Goal: Information Seeking & Learning: Learn about a topic

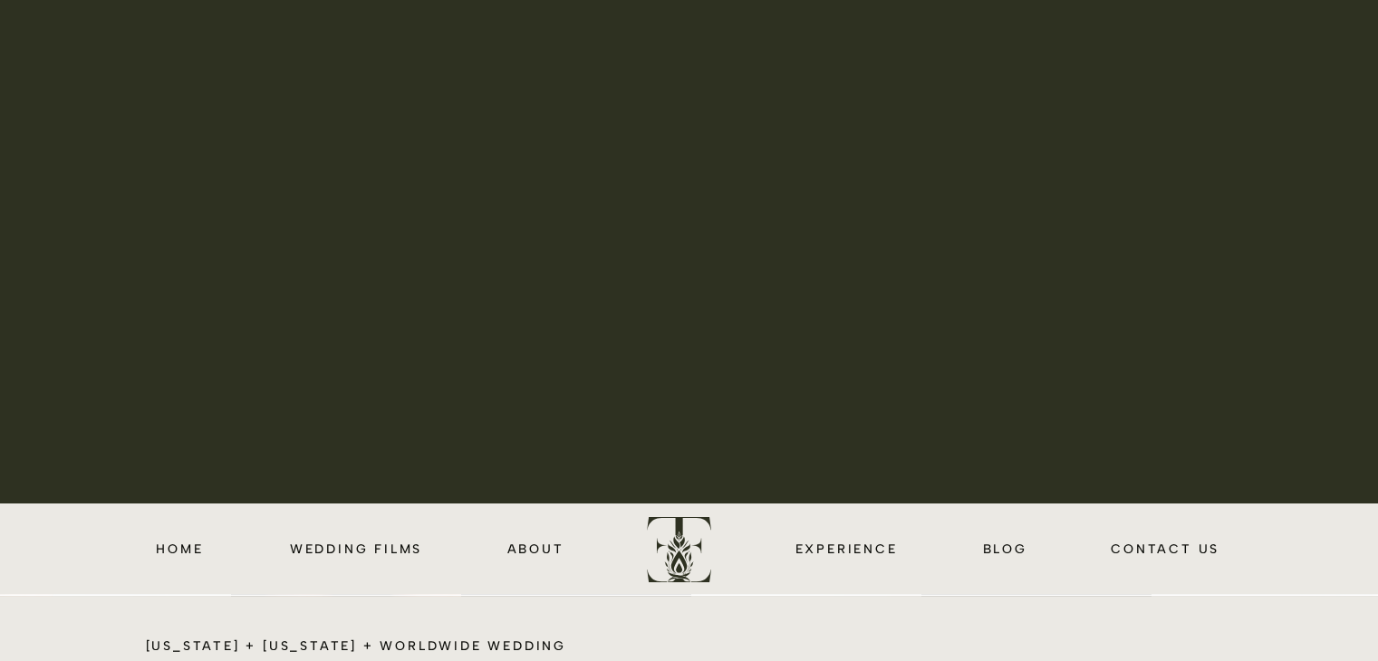
scroll to position [206, 0]
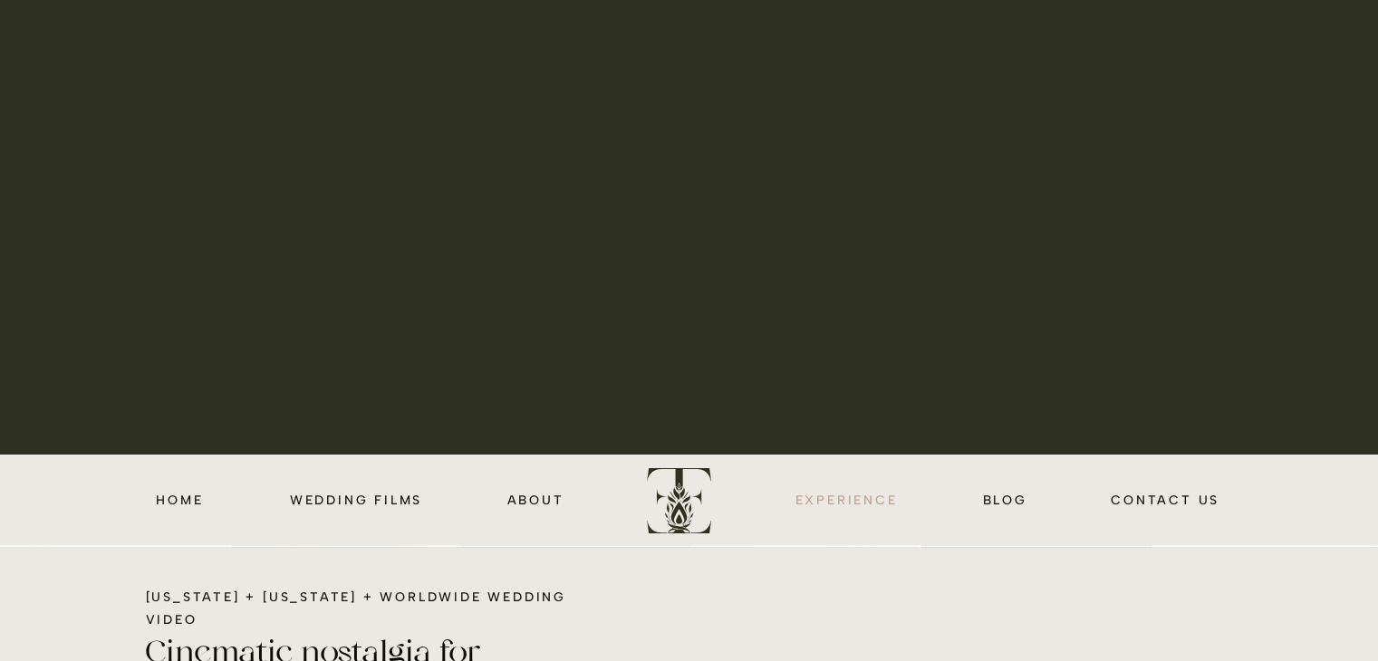
click at [868, 497] on nav "EXPERIENCE" at bounding box center [847, 499] width 110 height 21
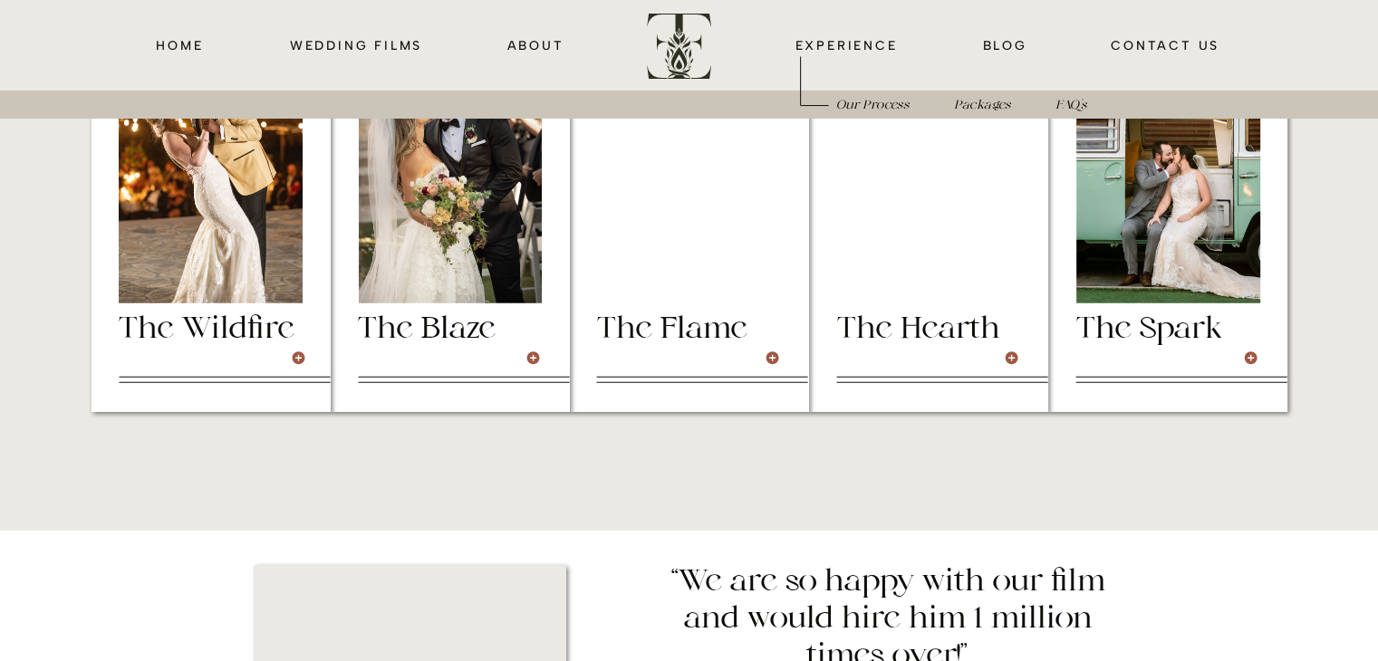
scroll to position [4811, 0]
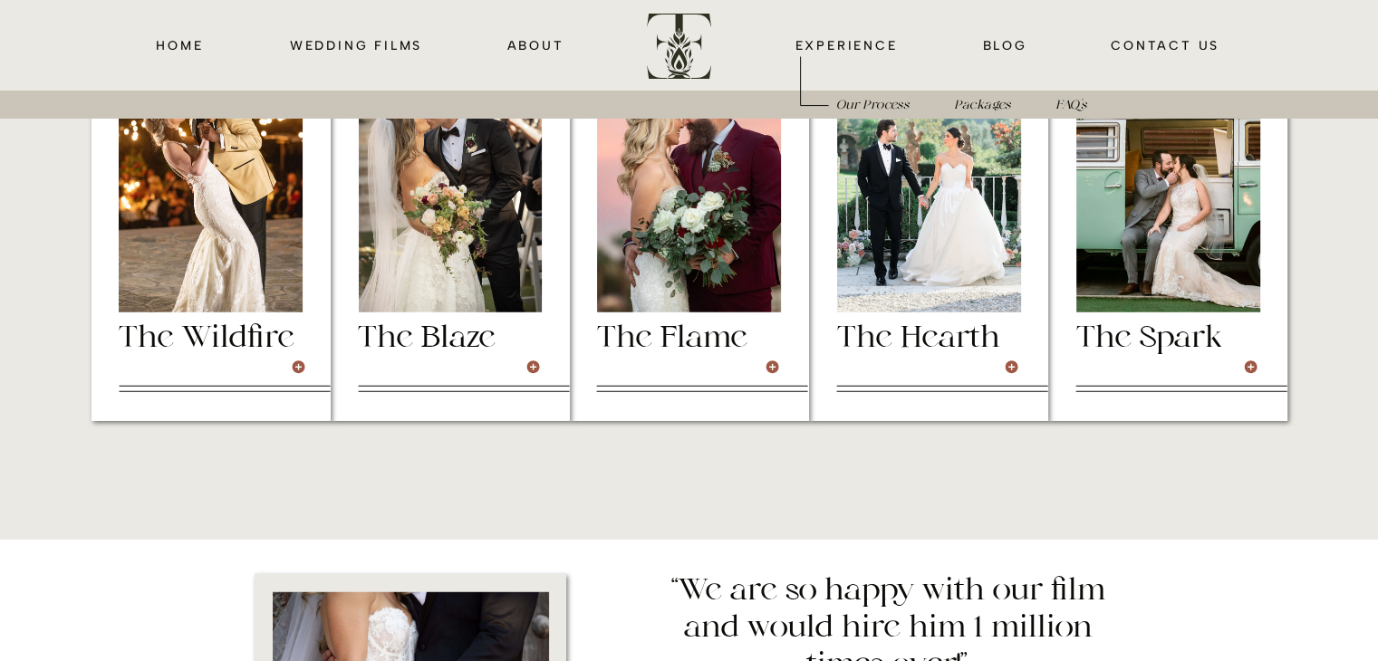
click at [237, 365] on div at bounding box center [210, 222] width 239 height 398
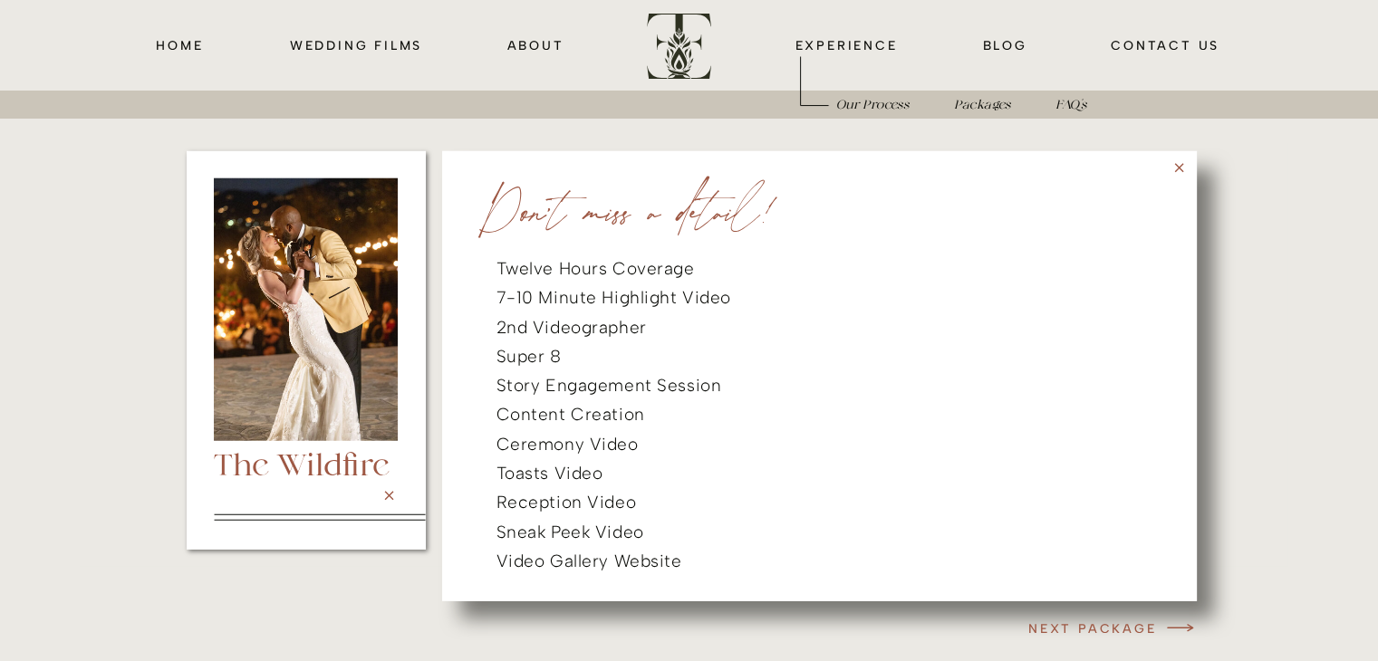
scroll to position [4686, 0]
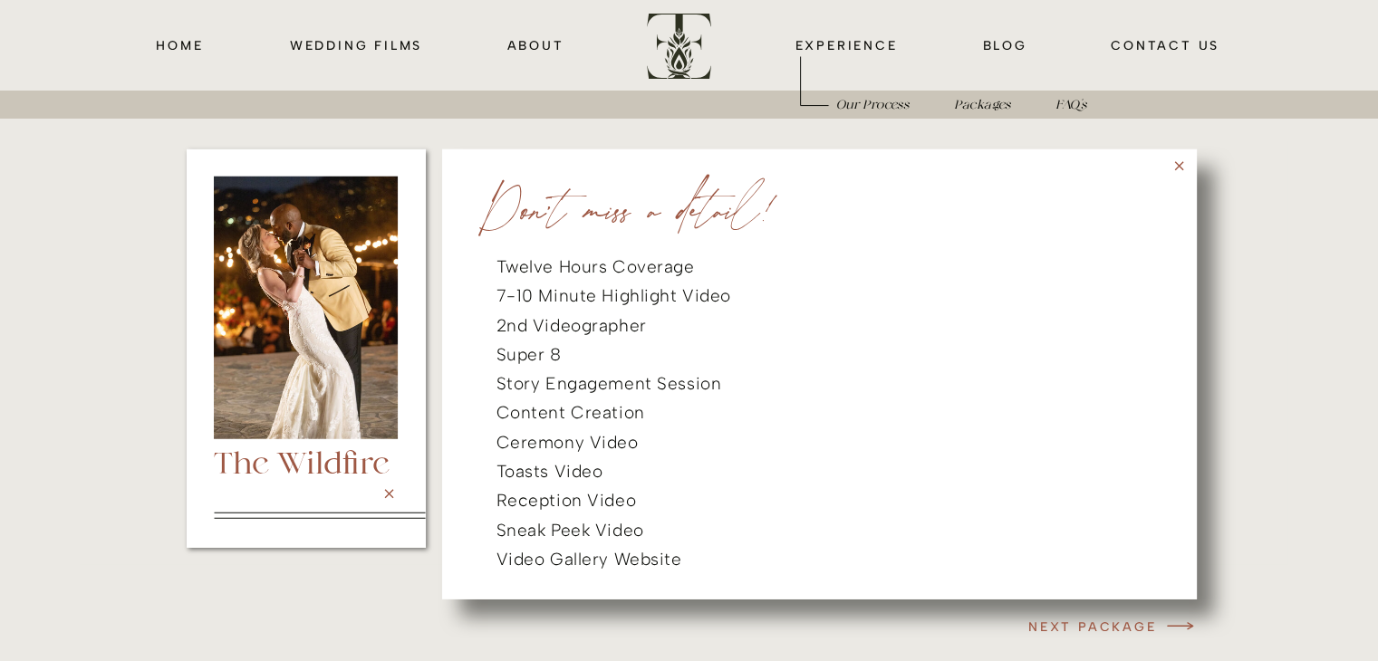
click at [1183, 176] on div at bounding box center [819, 374] width 754 height 450
click at [1171, 164] on icon at bounding box center [1178, 165] width 15 height 15
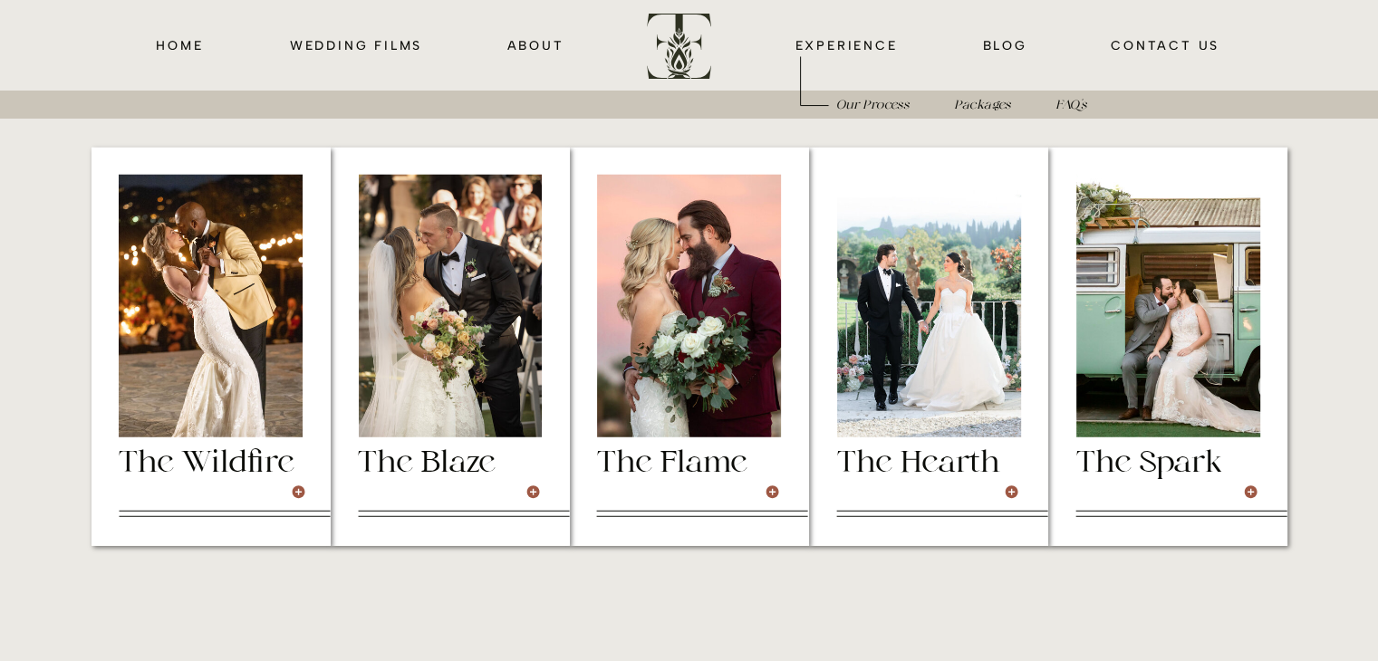
click at [710, 358] on div at bounding box center [689, 306] width 184 height 263
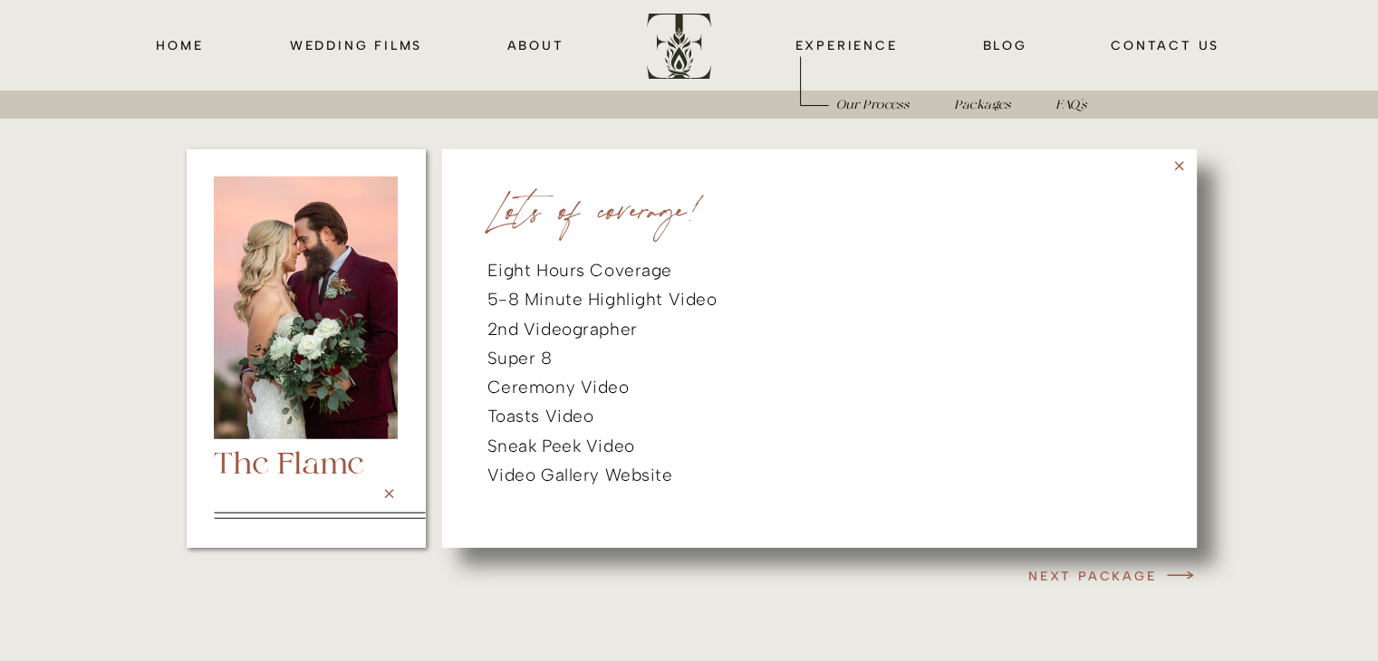
click at [1183, 164] on icon at bounding box center [1178, 165] width 15 height 15
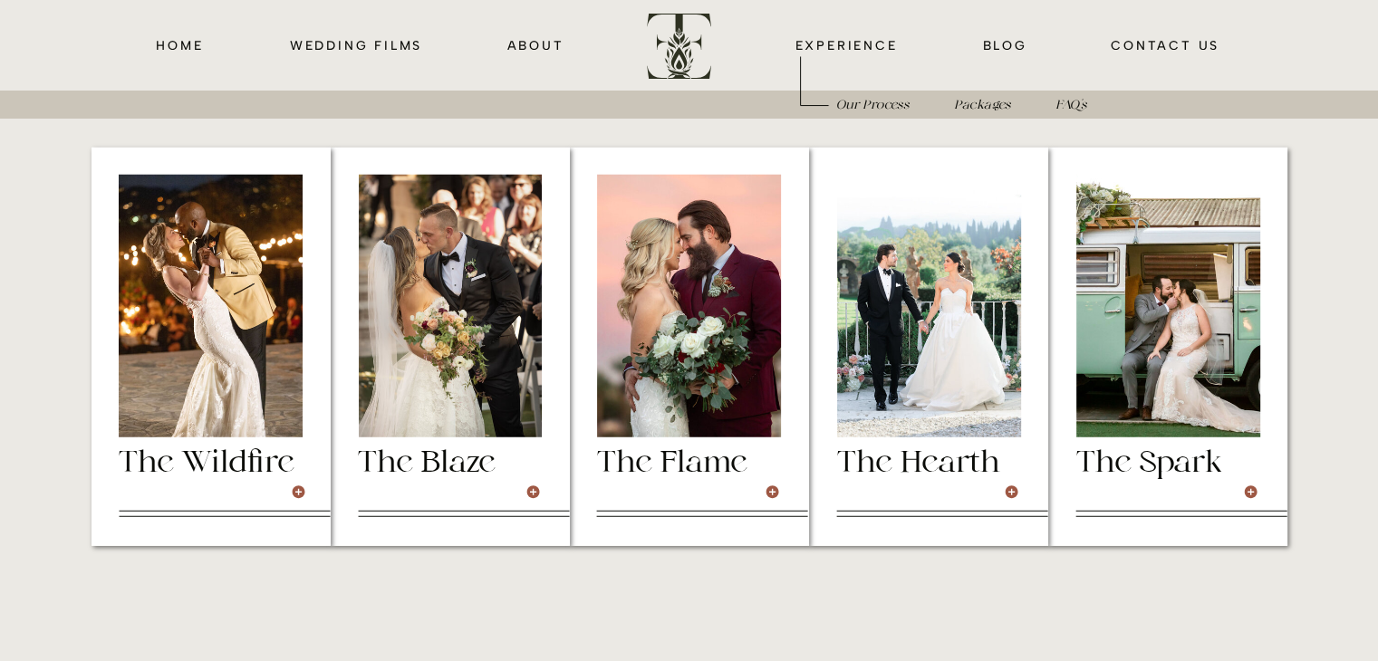
click at [461, 434] on div at bounding box center [450, 306] width 183 height 263
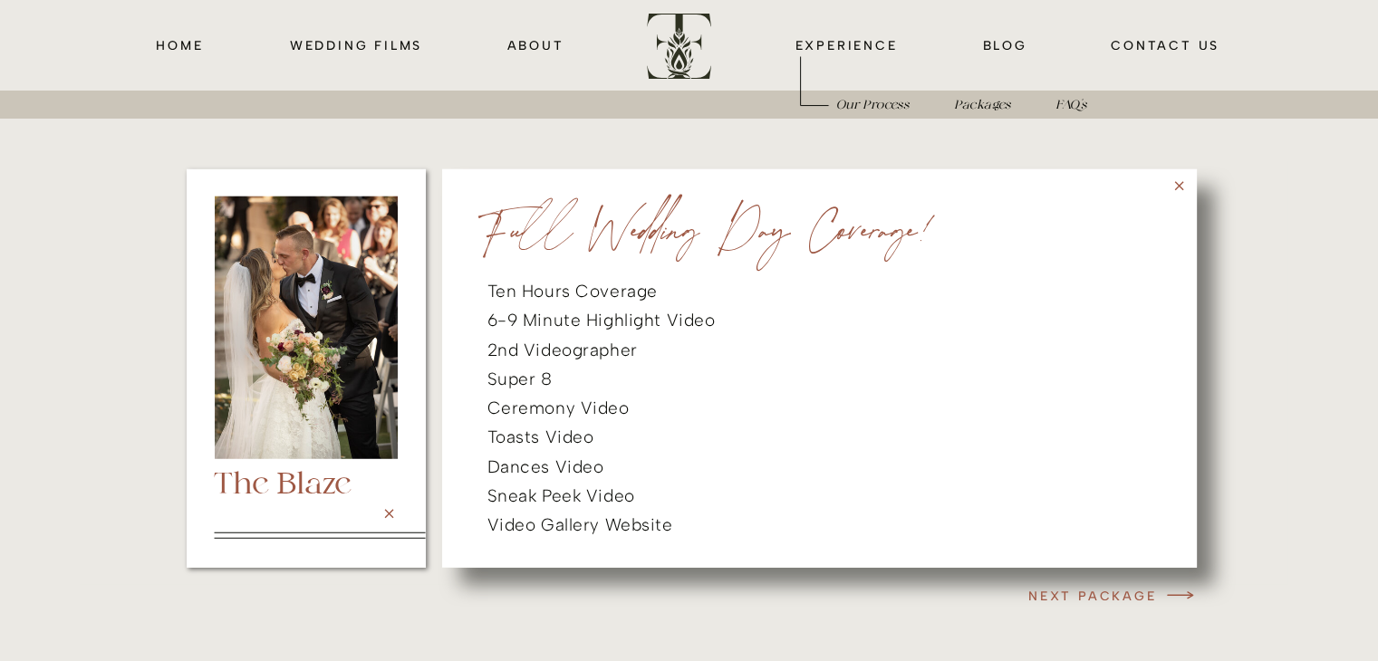
scroll to position [4662, 0]
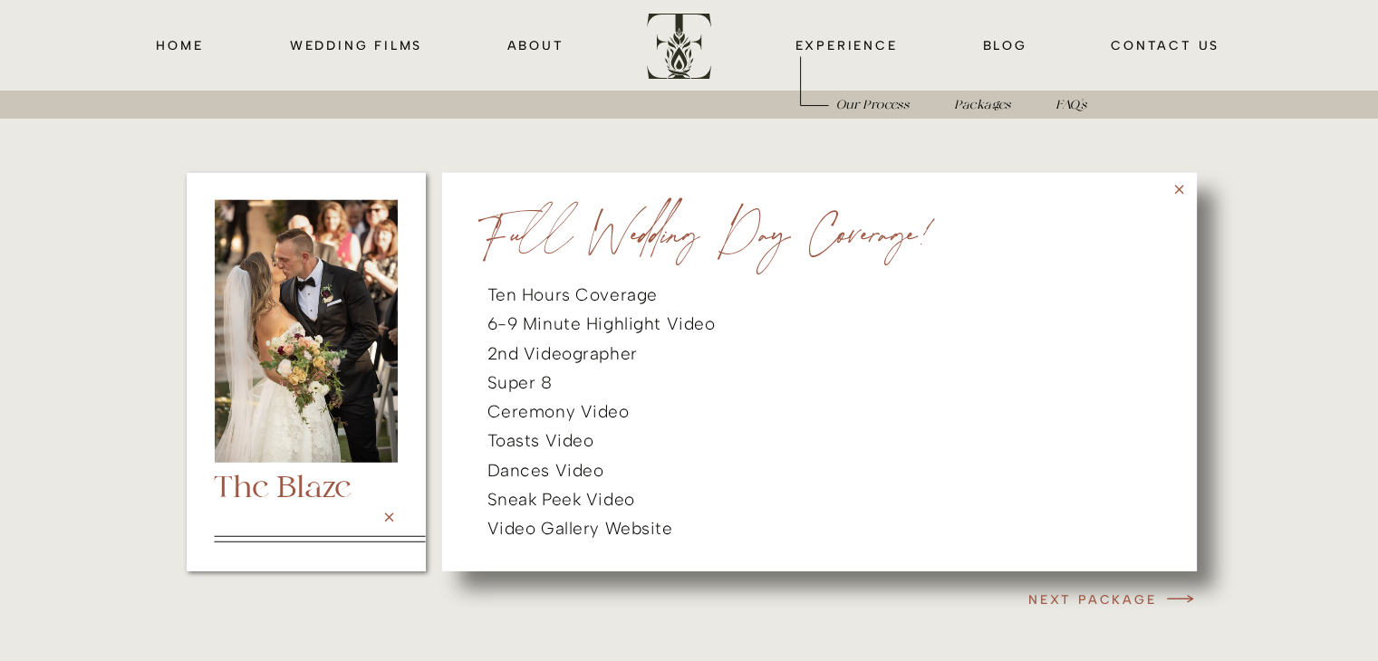
click at [1180, 188] on icon at bounding box center [1178, 189] width 15 height 15
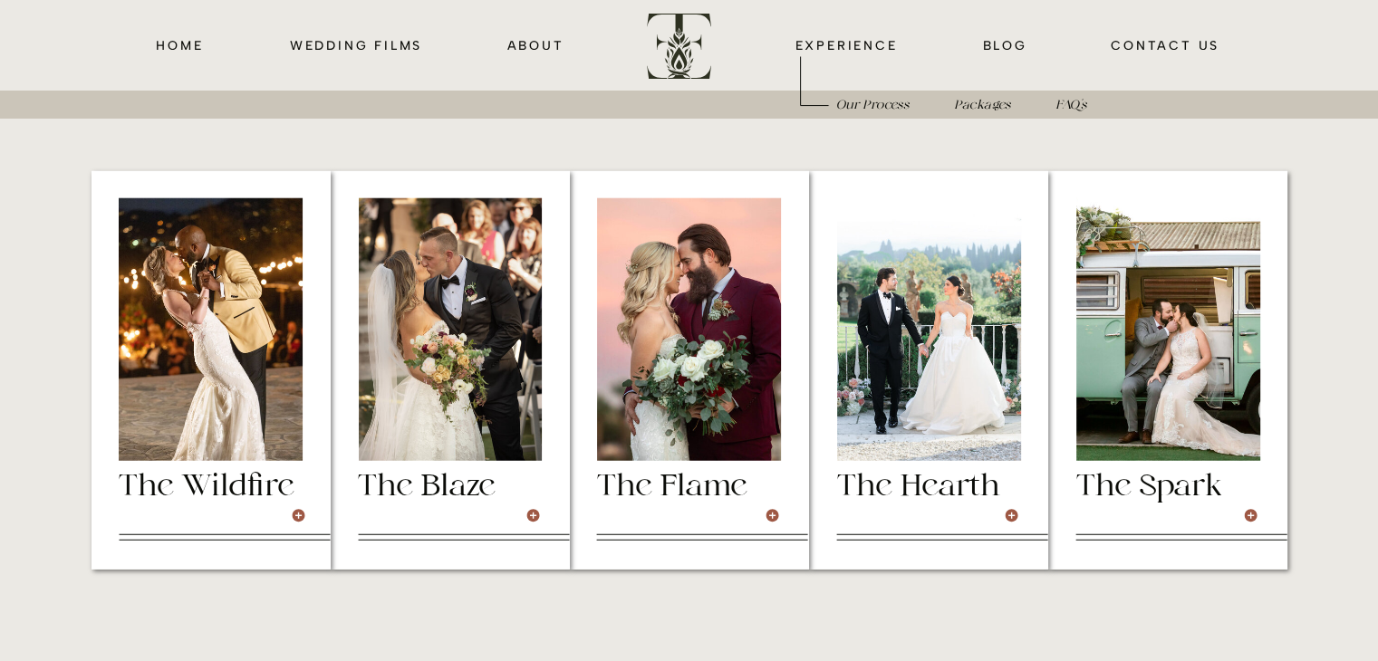
click at [683, 360] on div at bounding box center [689, 329] width 184 height 263
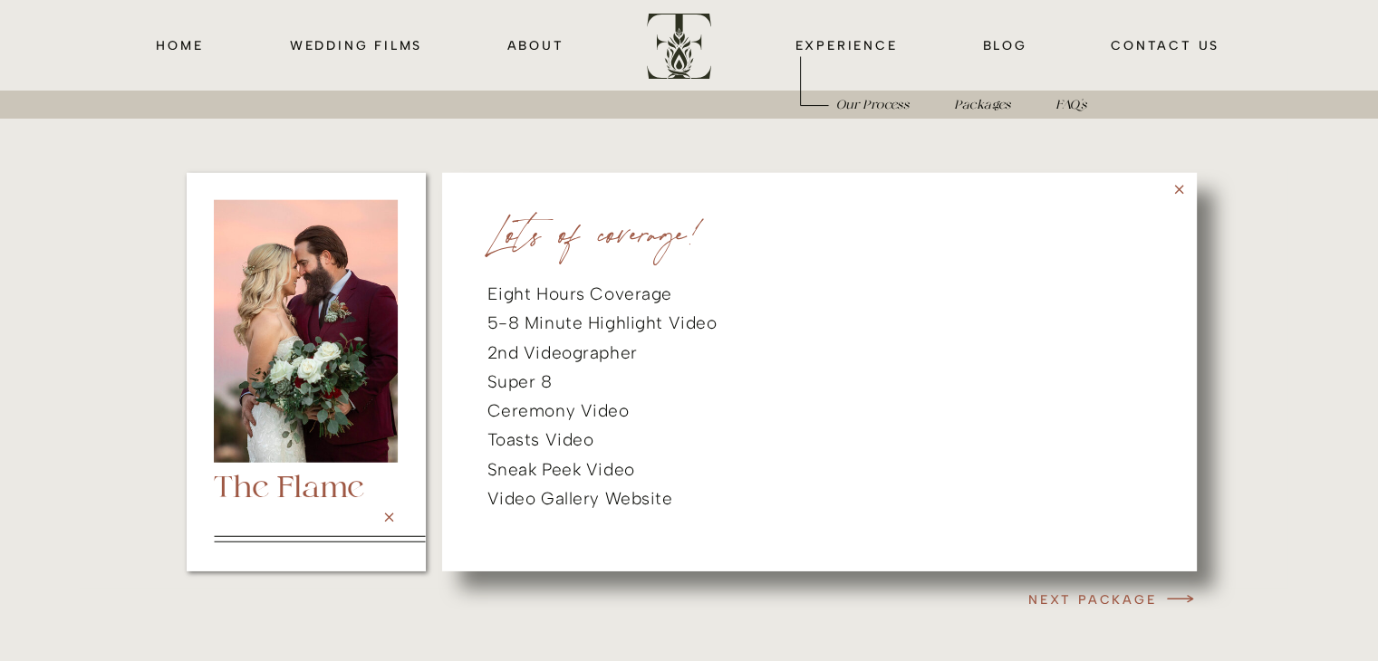
click at [1181, 192] on icon at bounding box center [1178, 190] width 9 height 9
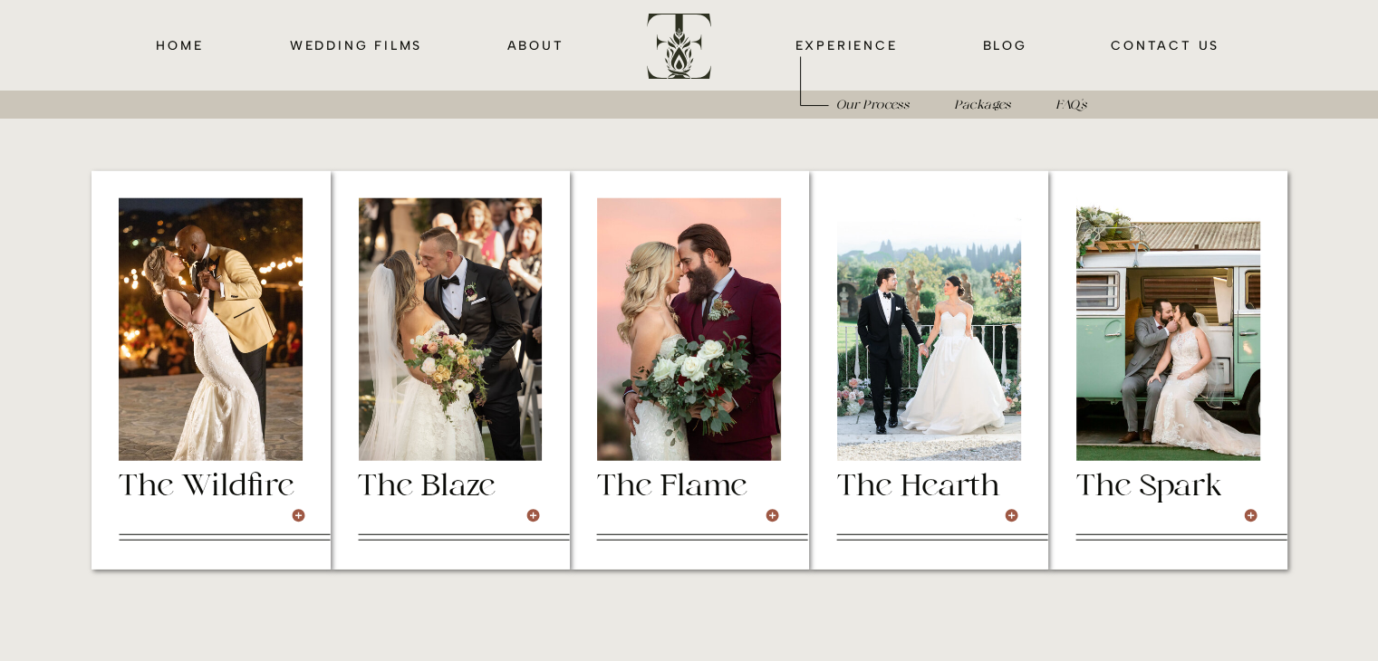
click at [956, 320] on div at bounding box center [929, 329] width 184 height 263
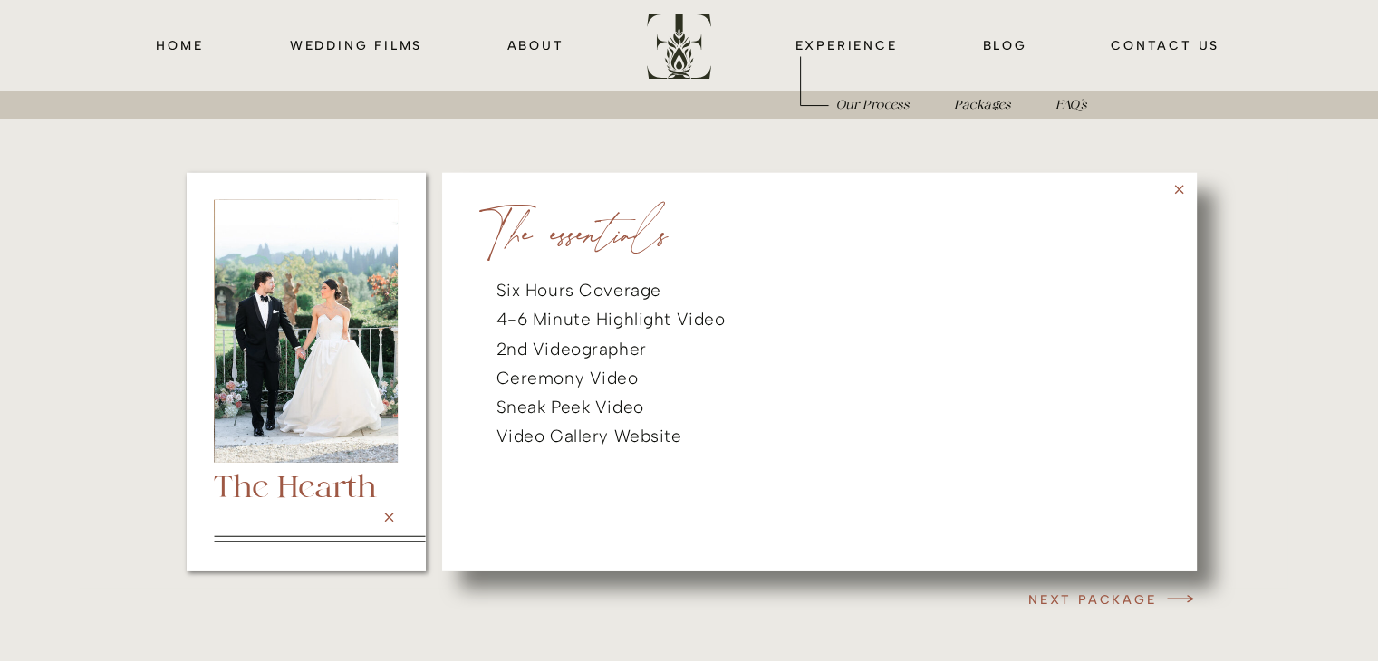
click at [1183, 193] on icon at bounding box center [1178, 189] width 15 height 15
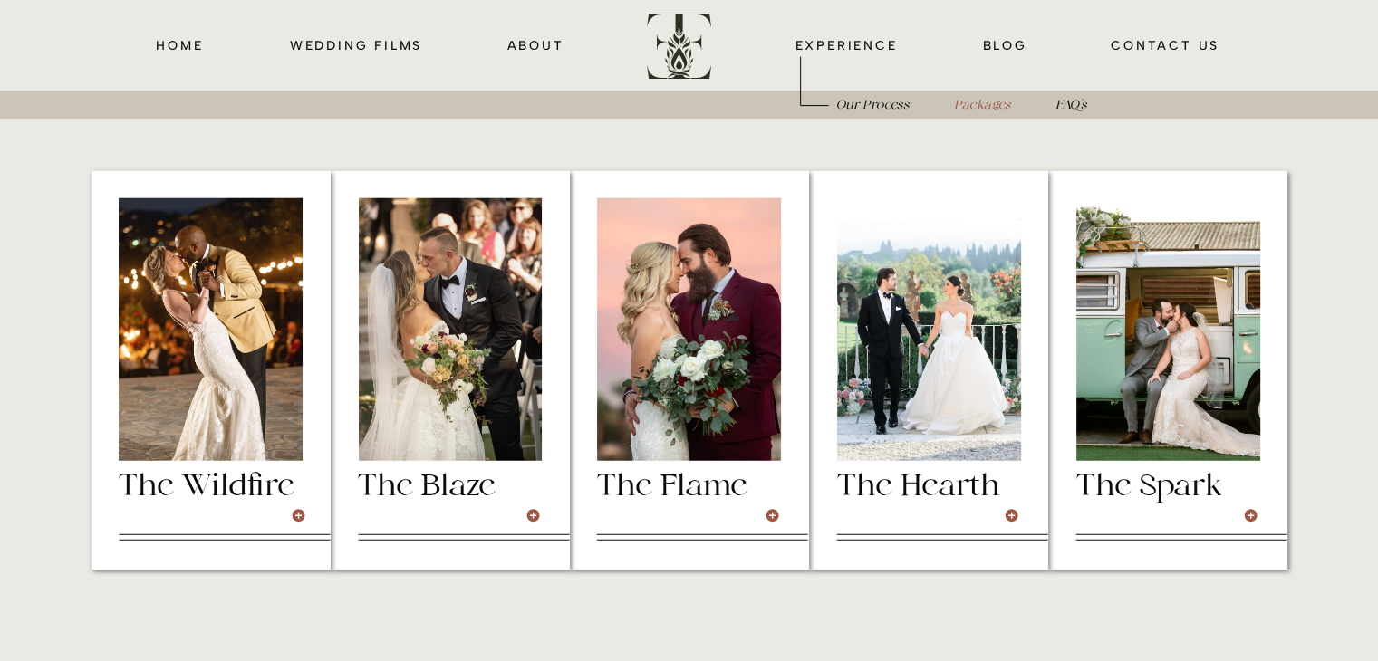
click at [995, 108] on icon "Packages" at bounding box center [982, 106] width 56 height 14
click at [1144, 327] on div at bounding box center [1168, 329] width 184 height 263
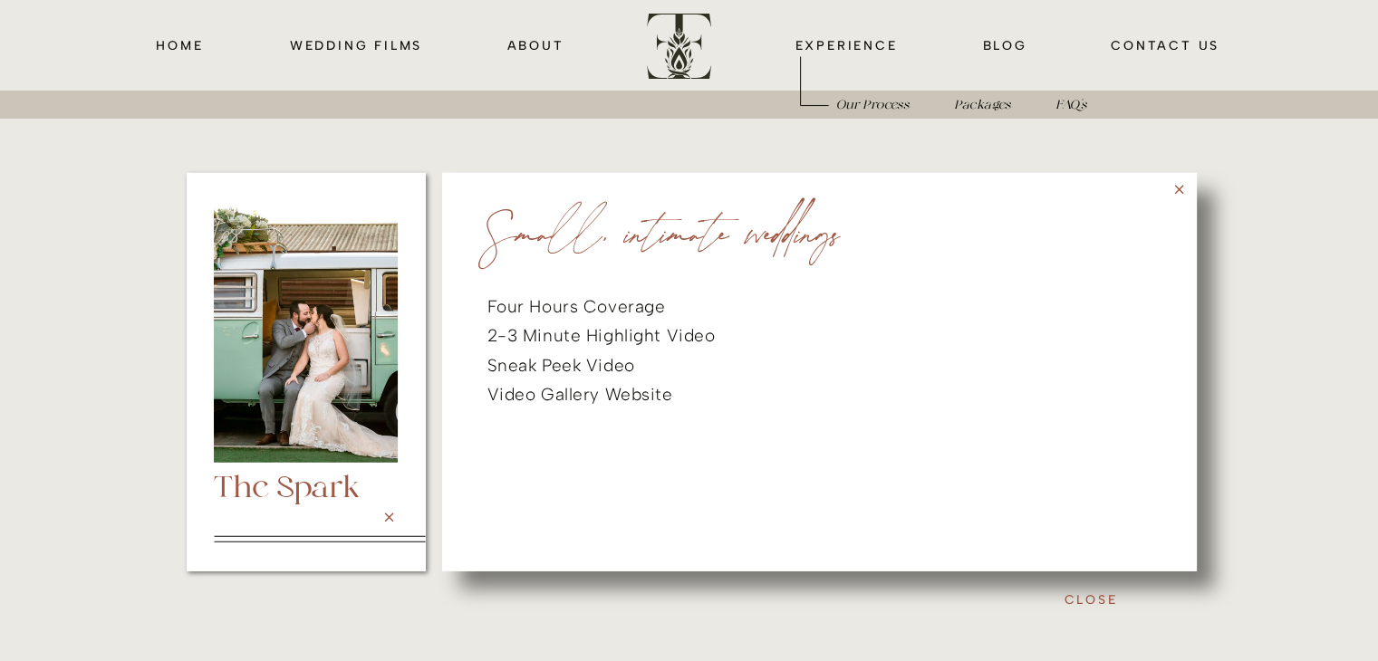
click at [1172, 188] on icon at bounding box center [1178, 189] width 15 height 15
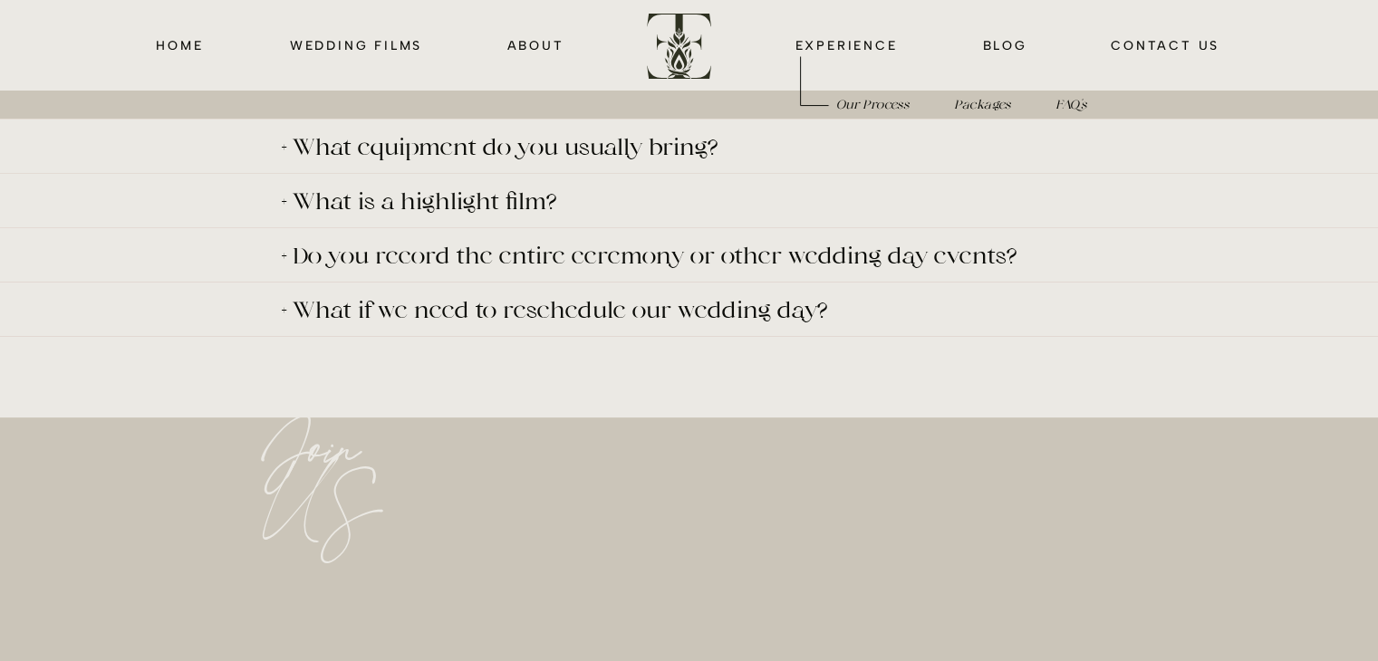
scroll to position [7463, 0]
click at [773, 316] on p "+ What if we need to reschedule our wedding day?" at bounding box center [664, 310] width 765 height 23
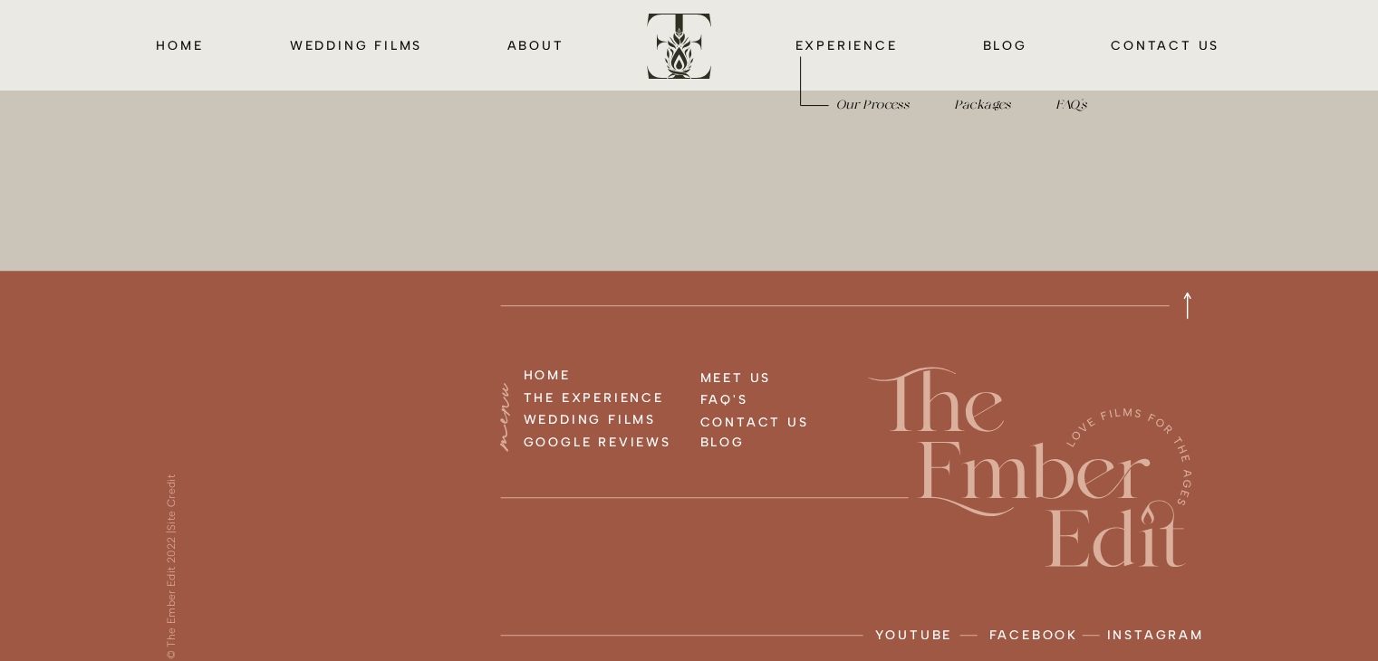
scroll to position [8026, 0]
